Goal: Information Seeking & Learning: Learn about a topic

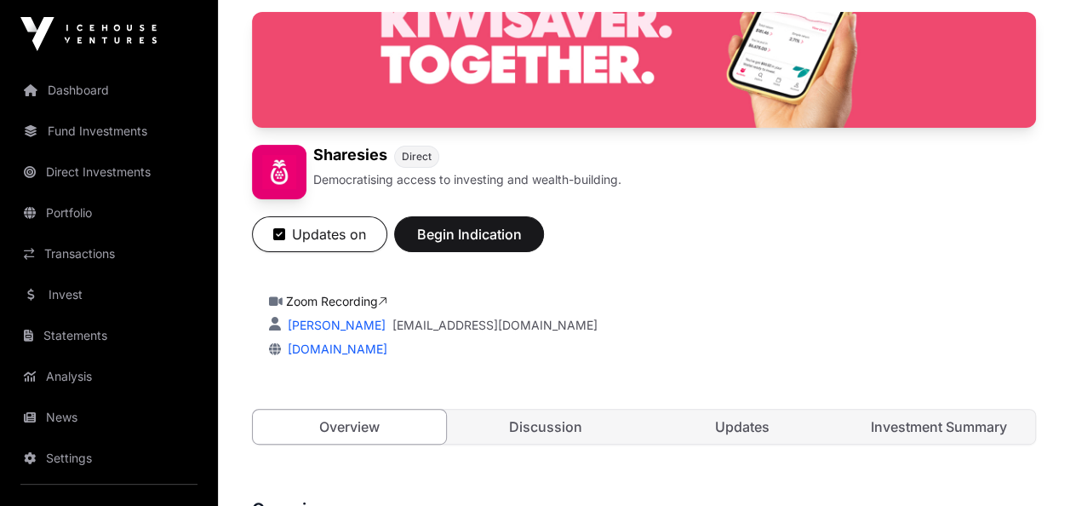
scroll to position [312, 0]
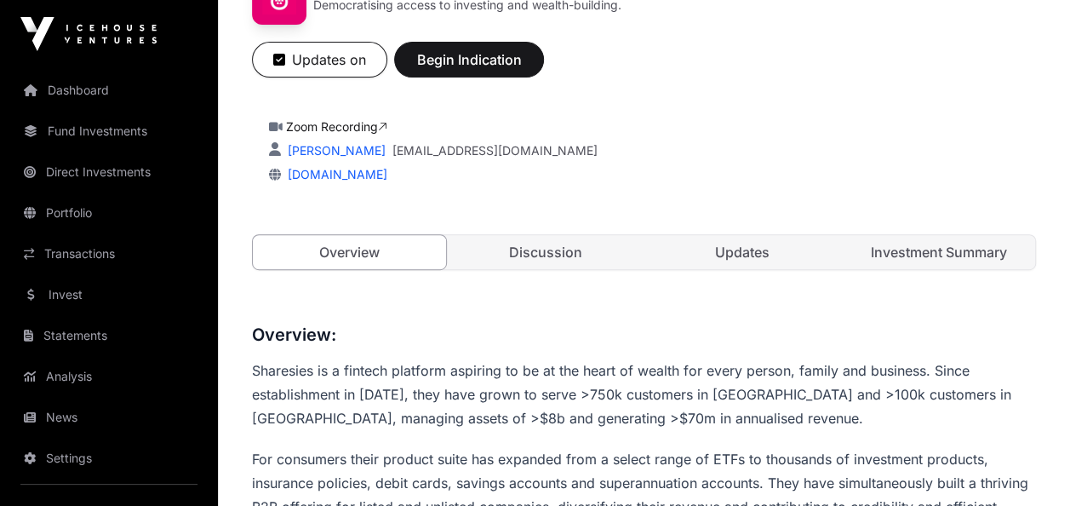
click at [554, 244] on link "Discussion" at bounding box center [546, 252] width 193 height 34
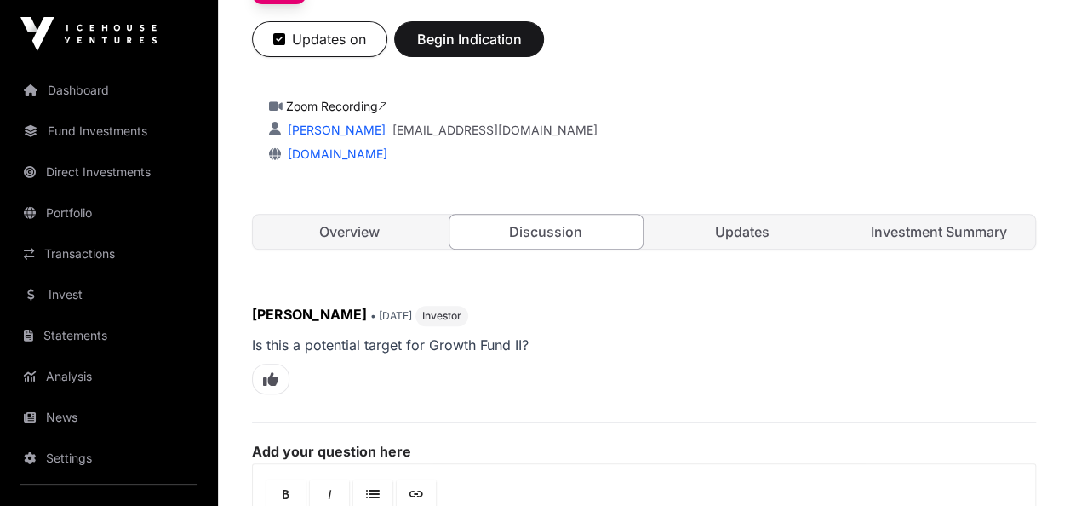
scroll to position [334, 0]
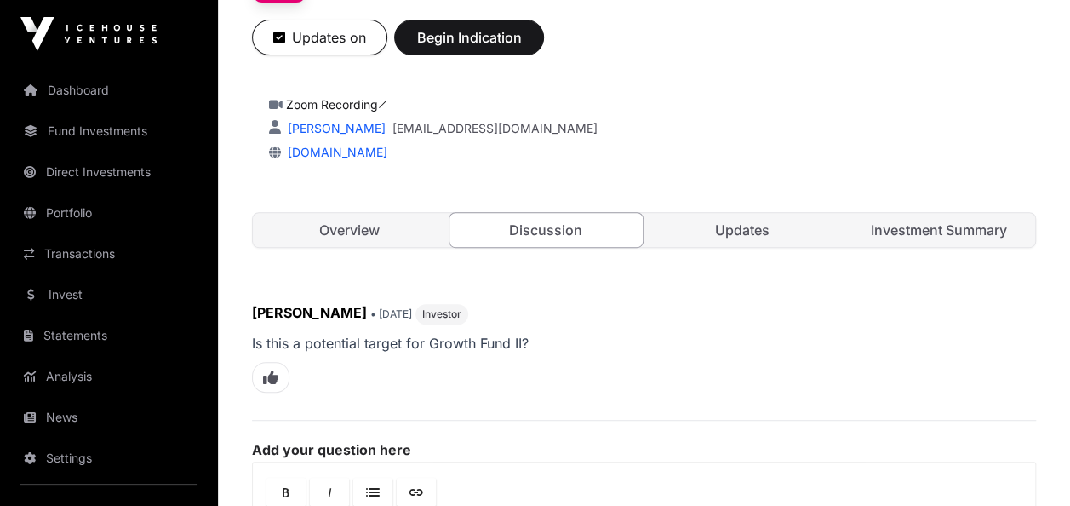
click at [707, 216] on link "Updates" at bounding box center [742, 230] width 193 height 34
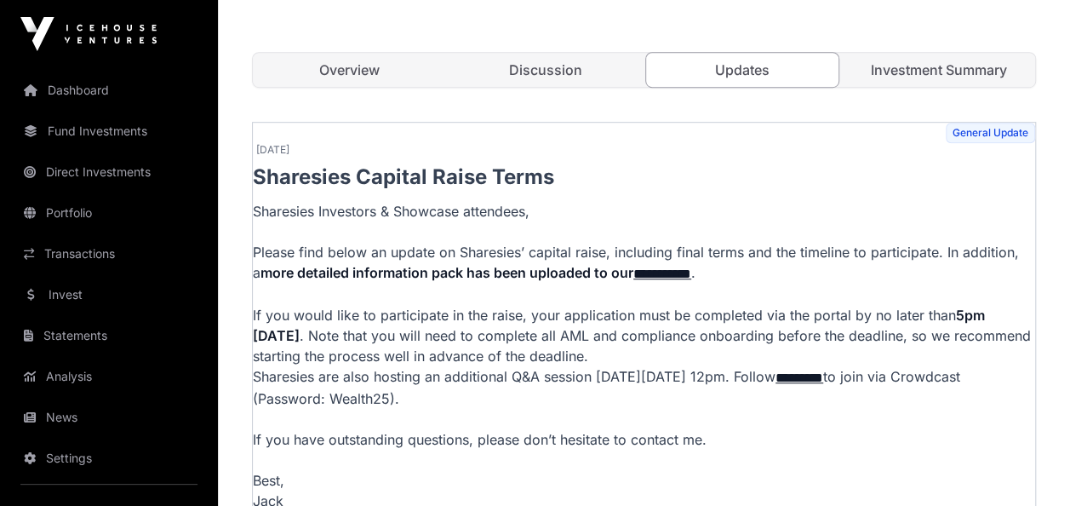
scroll to position [491, 0]
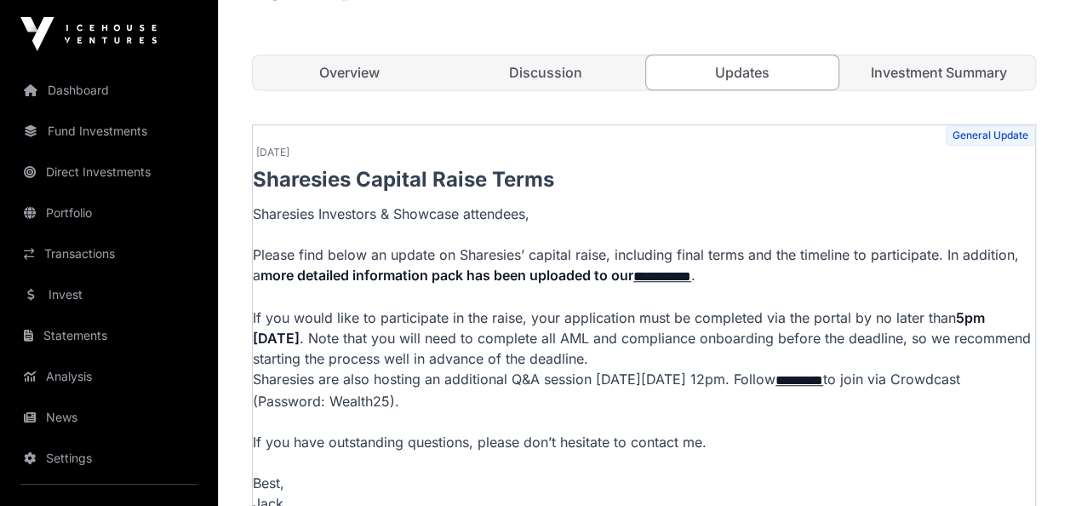
click at [918, 84] on link "Investment Summary" at bounding box center [938, 72] width 193 height 34
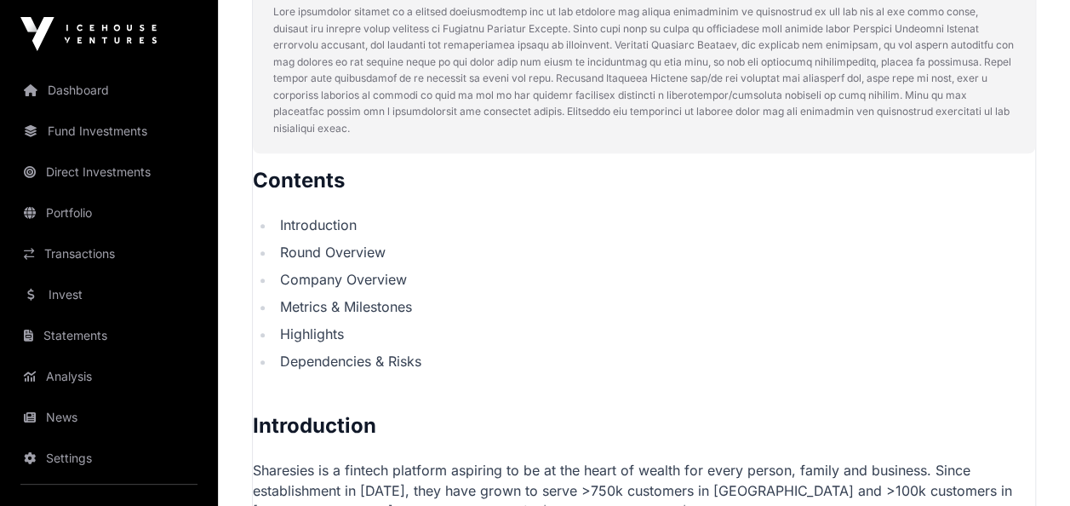
scroll to position [510, 0]
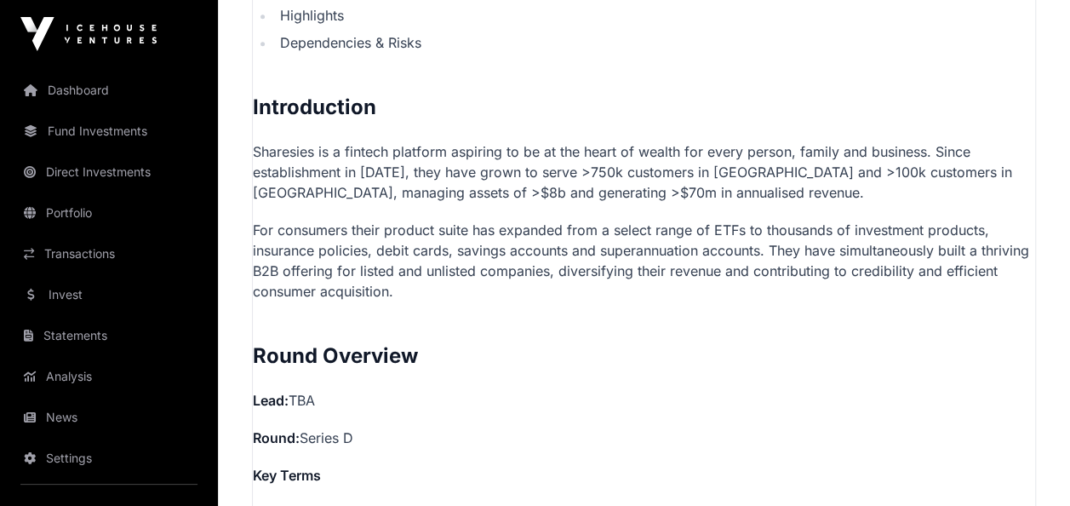
scroll to position [1082, 0]
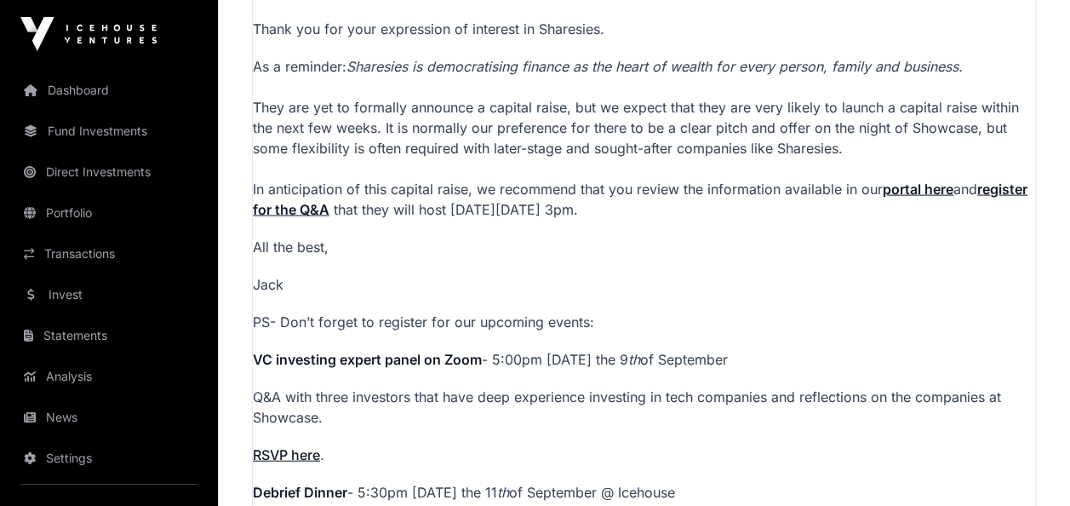
scroll to position [1744, 0]
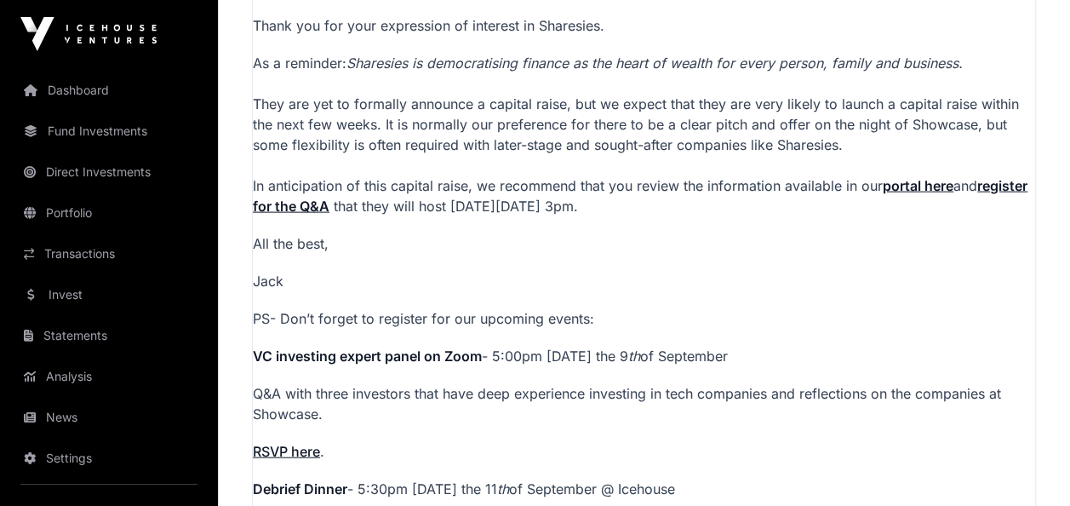
drag, startPoint x: 1058, startPoint y: 370, endPoint x: 1058, endPoint y: 332, distance: 38.3
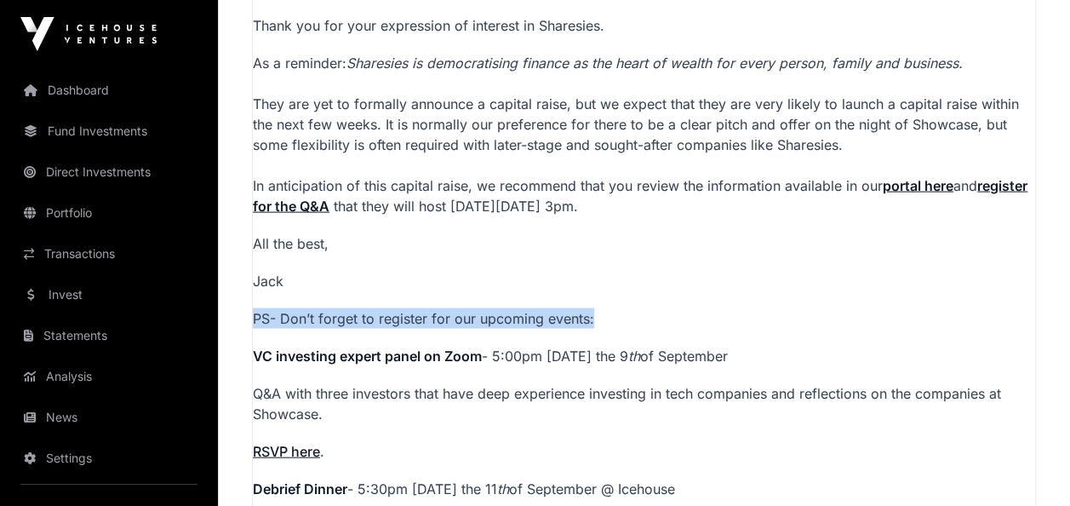
drag, startPoint x: 1059, startPoint y: 285, endPoint x: 1059, endPoint y: 253, distance: 32.4
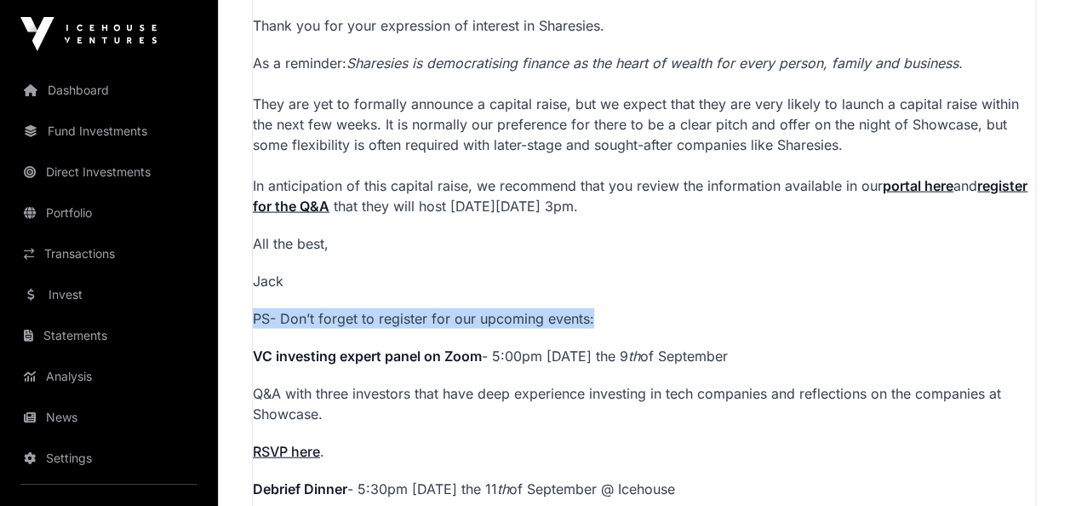
drag, startPoint x: 1049, startPoint y: 289, endPoint x: 1046, endPoint y: 229, distance: 59.7
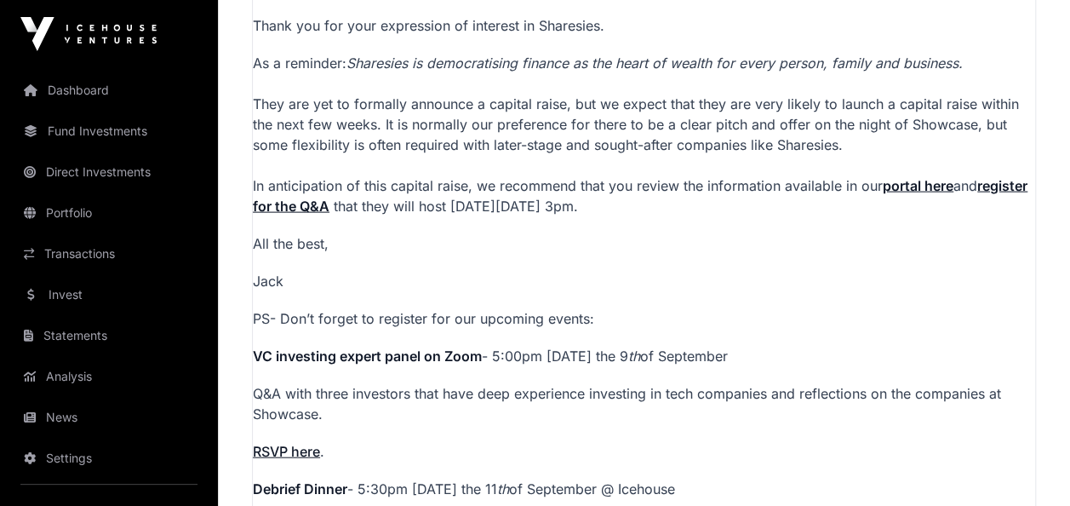
click at [997, 383] on p "Q&A with three investors that have deep experience investing in tech companies …" at bounding box center [644, 403] width 783 height 41
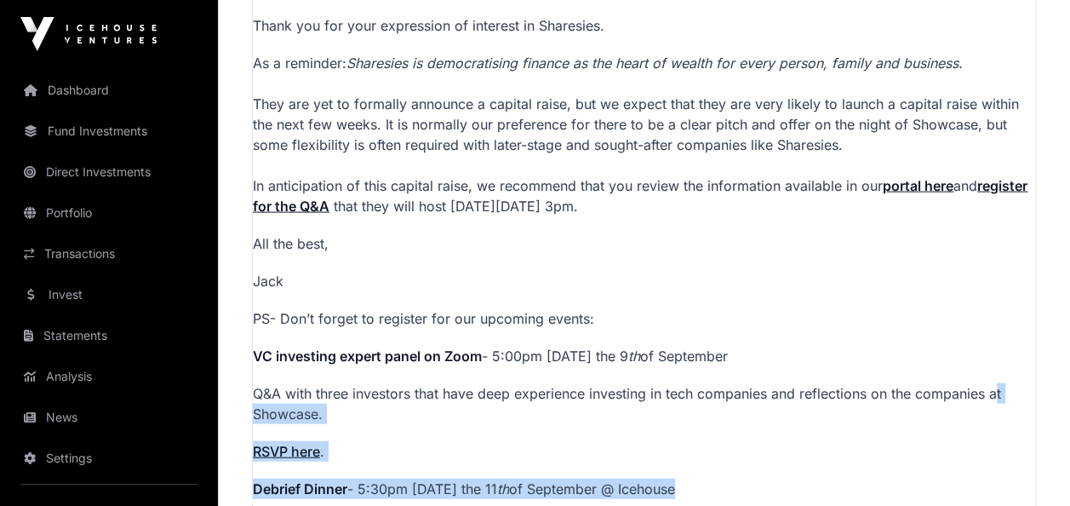
drag, startPoint x: 997, startPoint y: 353, endPoint x: 967, endPoint y: 434, distance: 87.3
click at [967, 434] on p "Dear Showcase Investors, Thank you for your expression of interest in Sharesies…" at bounding box center [644, 352] width 783 height 749
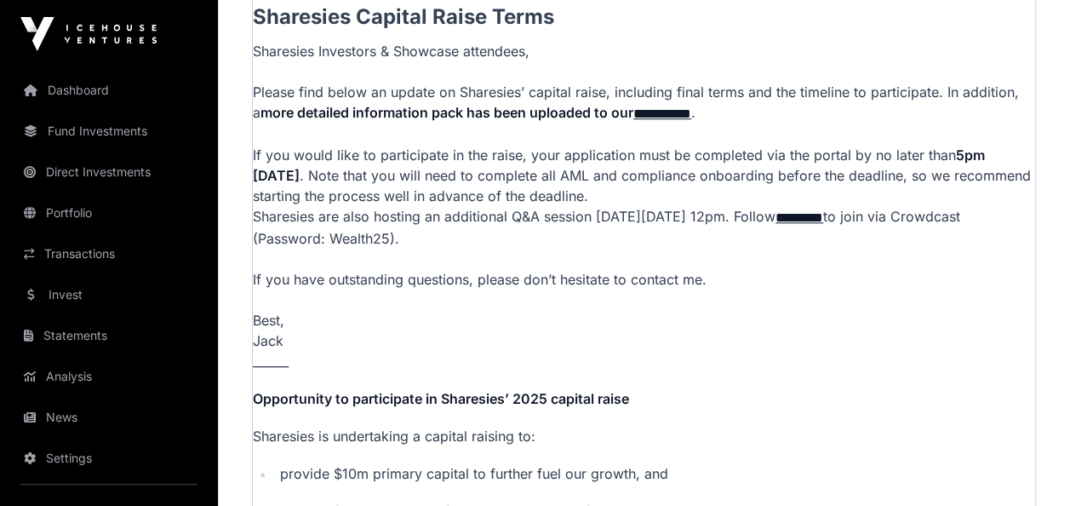
scroll to position [699, 0]
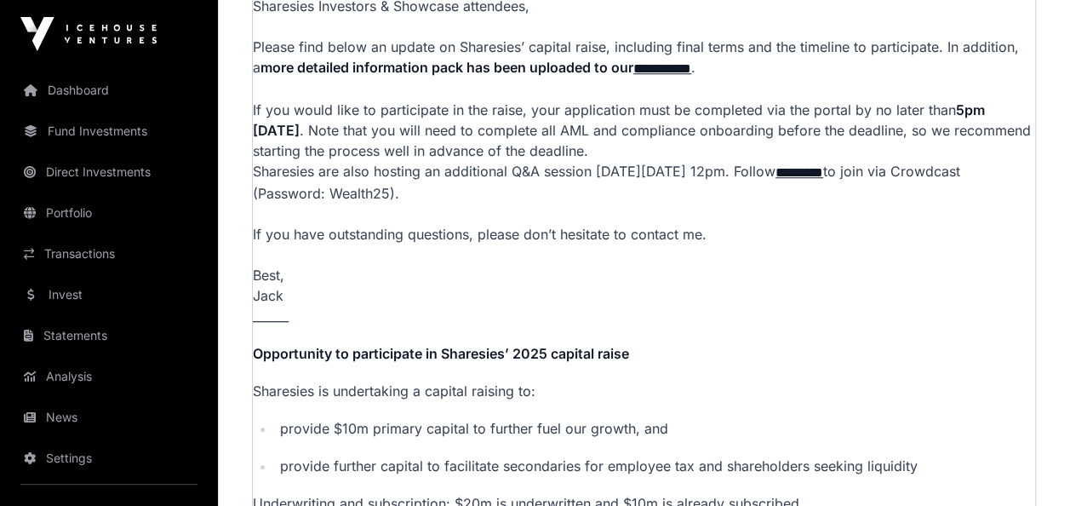
click at [77, 75] on link "Dashboard" at bounding box center [109, 90] width 191 height 37
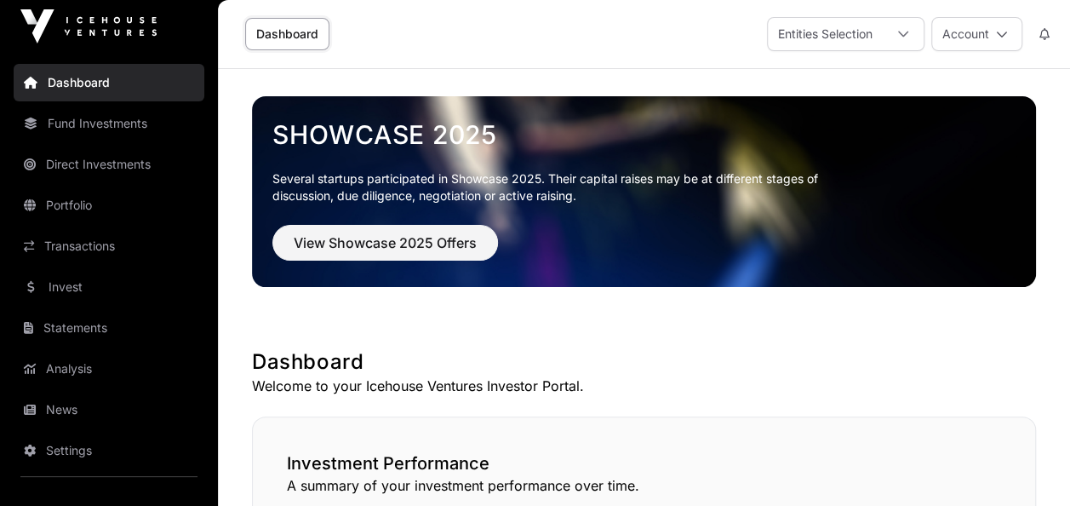
scroll to position [9, 0]
click at [324, 234] on span "View Showcase 2025 Offers" at bounding box center [385, 242] width 183 height 20
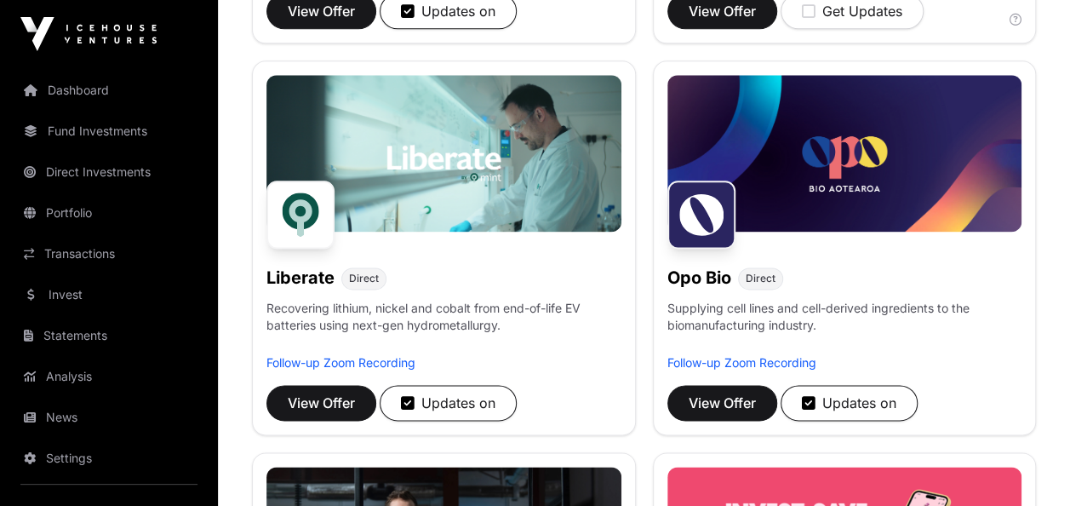
scroll to position [782, 0]
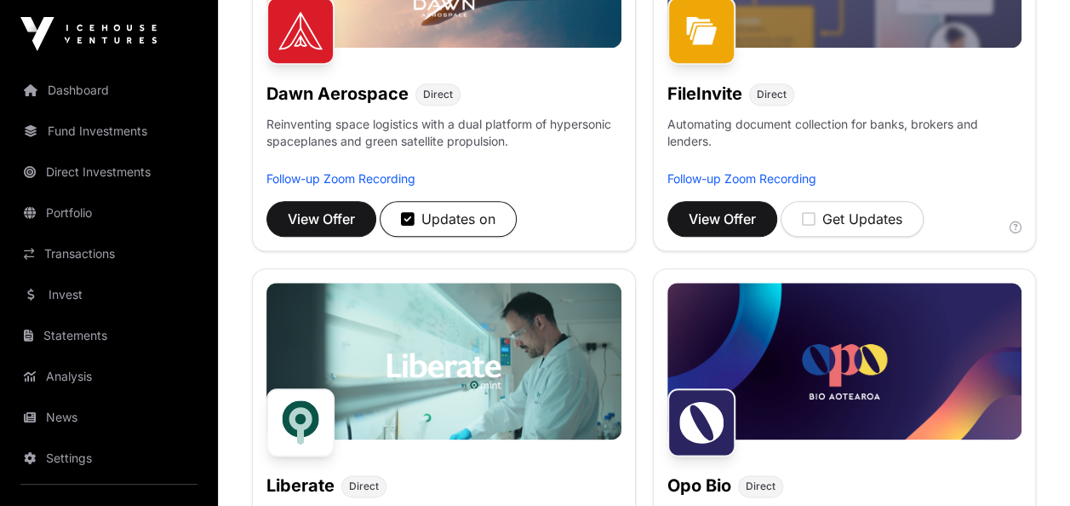
click at [87, 135] on link "Fund Investments" at bounding box center [109, 130] width 191 height 37
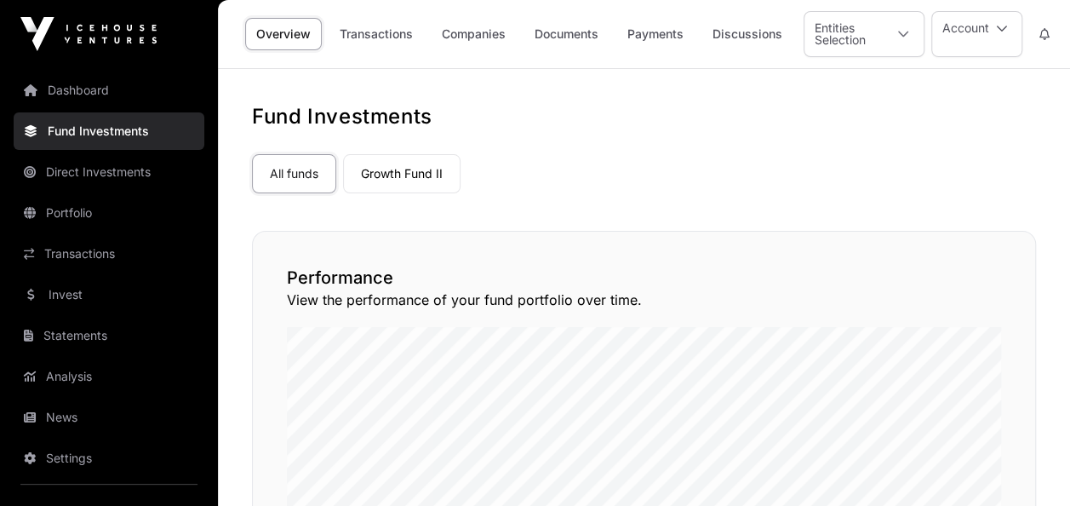
click at [450, 47] on link "Companies" at bounding box center [474, 34] width 86 height 32
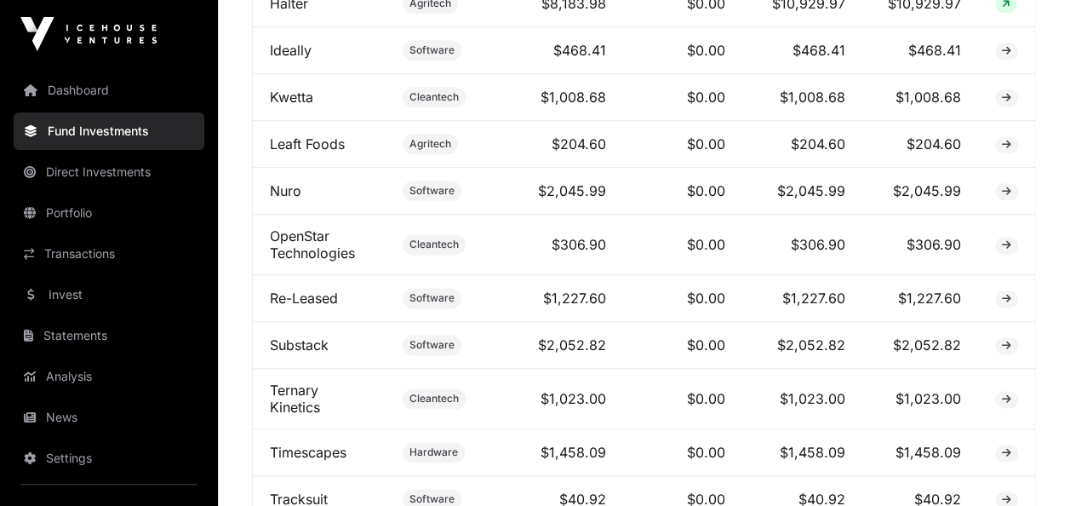
scroll to position [997, 0]
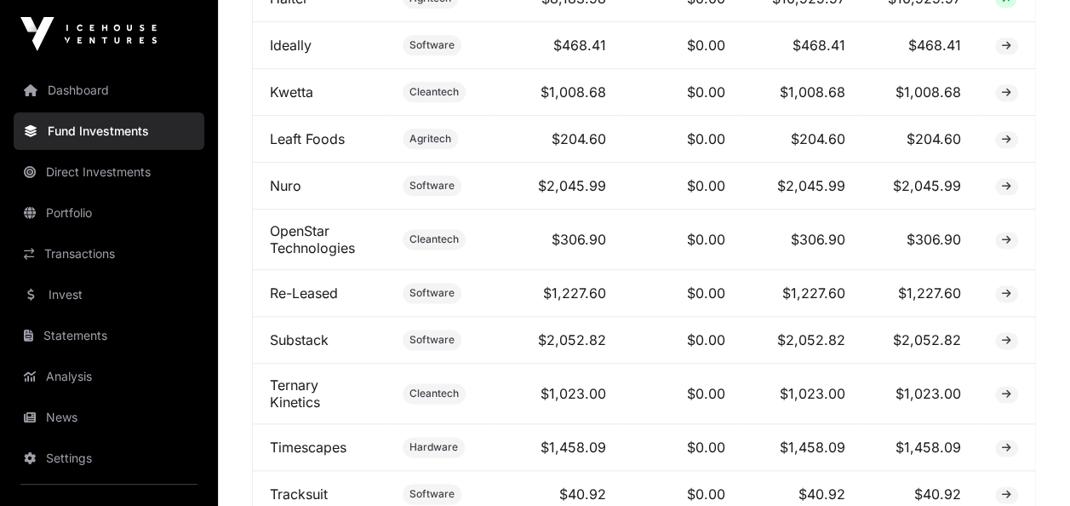
click at [103, 167] on link "Direct Investments" at bounding box center [109, 171] width 191 height 37
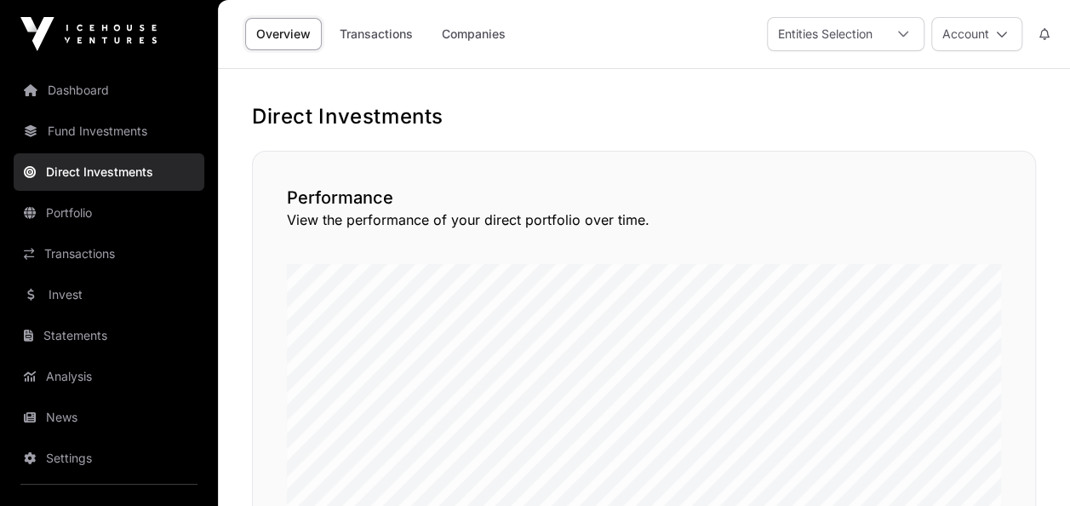
click at [499, 32] on link "Companies" at bounding box center [474, 34] width 86 height 32
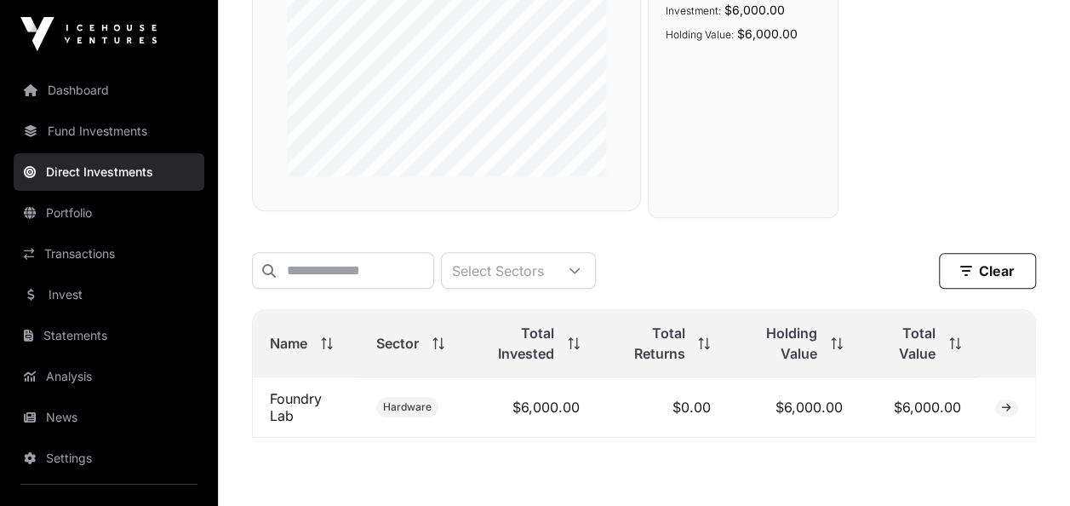
scroll to position [349, 0]
click at [275, 406] on link "Foundry Lab" at bounding box center [296, 405] width 52 height 34
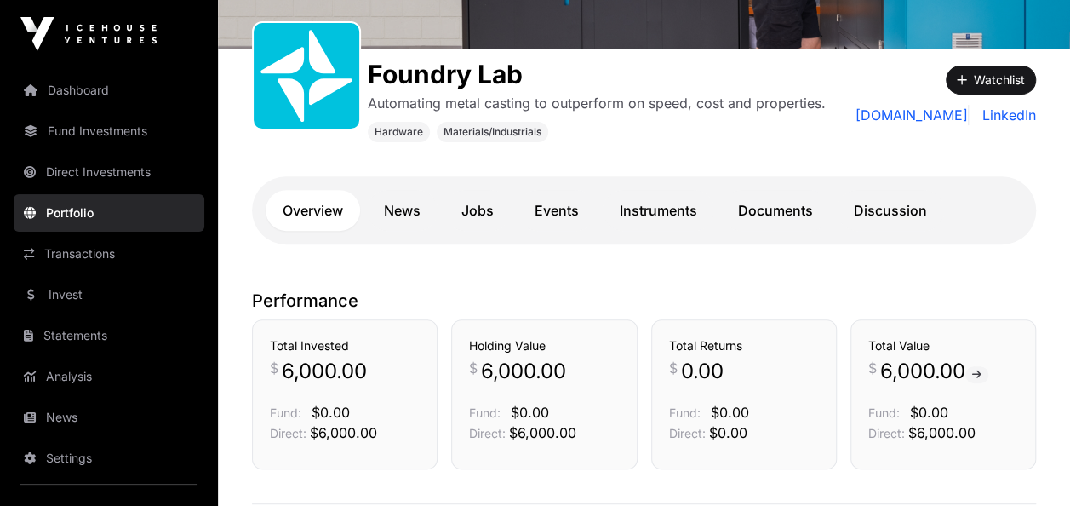
scroll to position [240, 0]
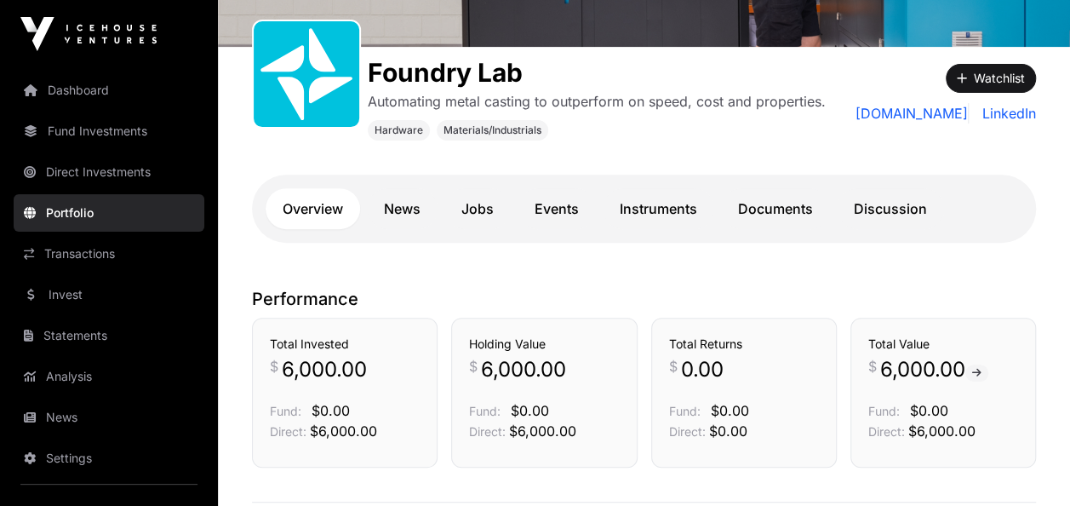
click at [751, 221] on link "Documents" at bounding box center [775, 208] width 109 height 41
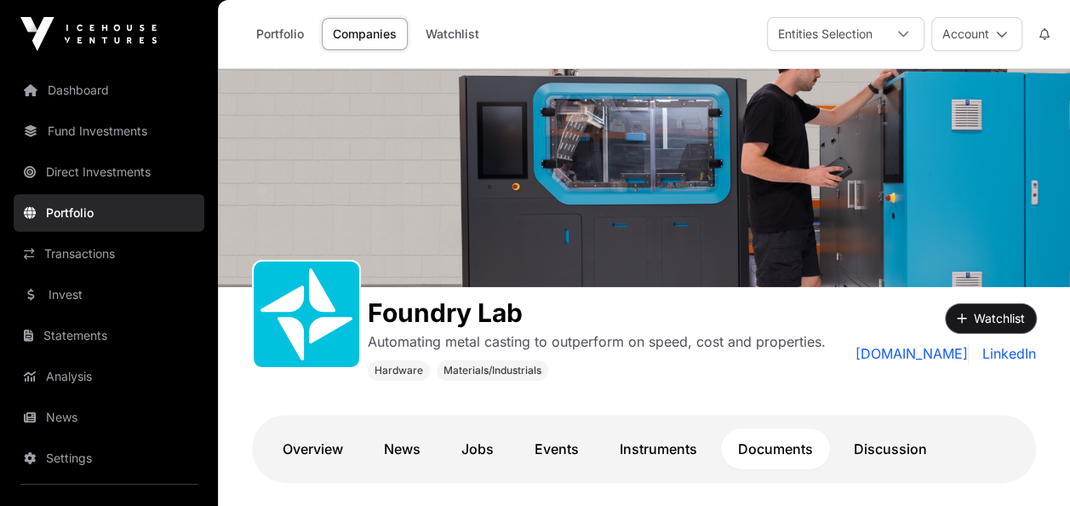
click at [973, 317] on button "Watchlist" at bounding box center [991, 318] width 90 height 29
